Goal: Navigation & Orientation: Find specific page/section

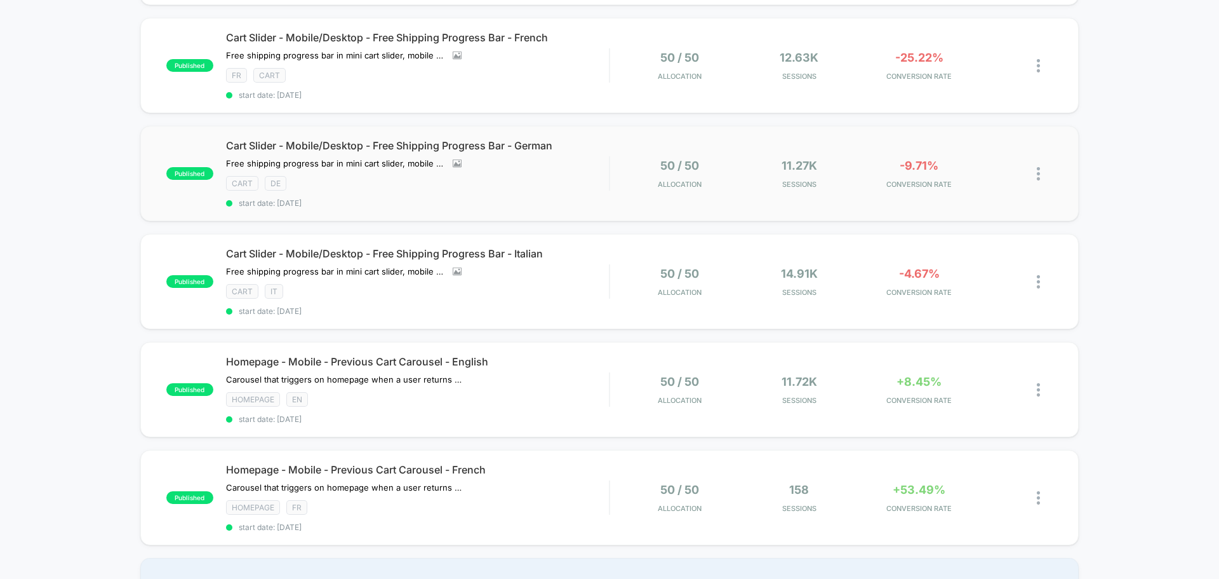
scroll to position [953, 0]
